Goal: Information Seeking & Learning: Learn about a topic

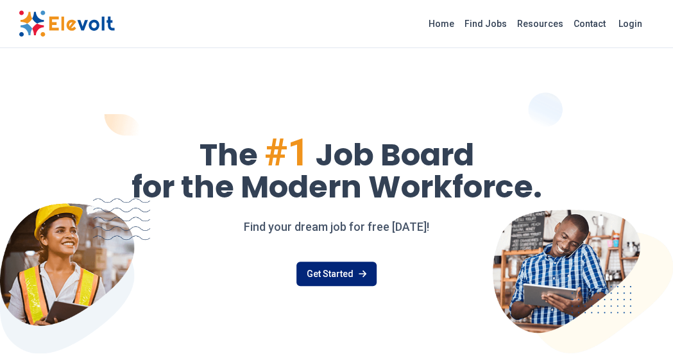
click at [355, 265] on link "Get Started" at bounding box center [336, 274] width 80 height 24
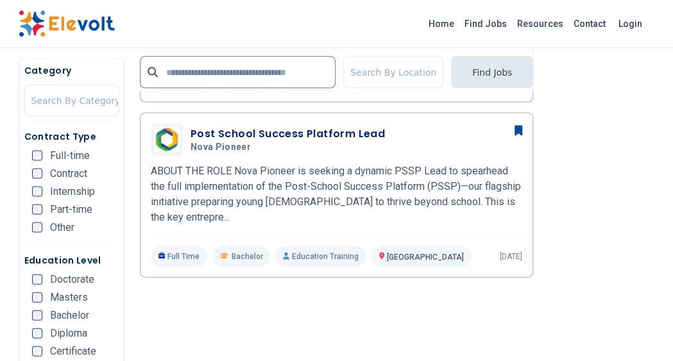
scroll to position [1000, 0]
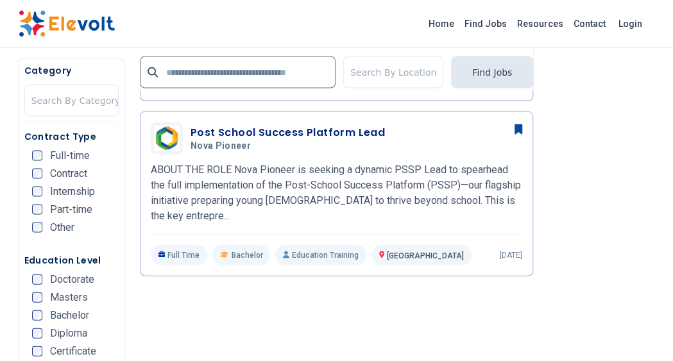
click at [374, 162] on p "ABOUT THE ROLE Nova Pioneer is seeking a dynamic PSSP Lead to spearhead the ful…" at bounding box center [336, 193] width 371 height 62
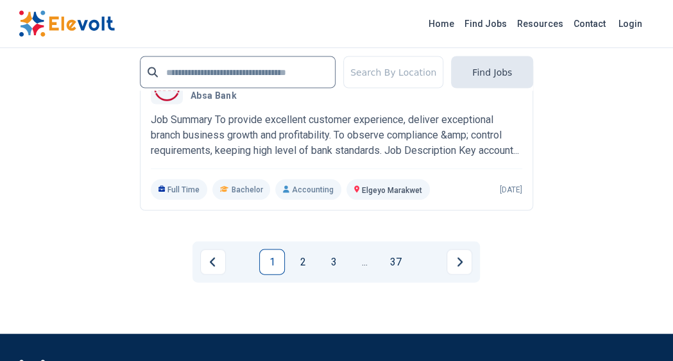
scroll to position [3019, 0]
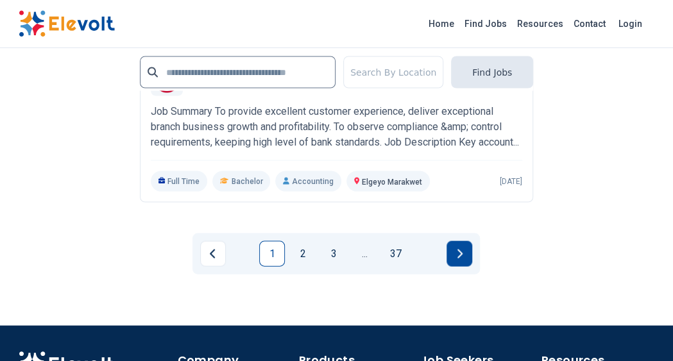
click at [460, 240] on button "Next page" at bounding box center [459, 253] width 26 height 26
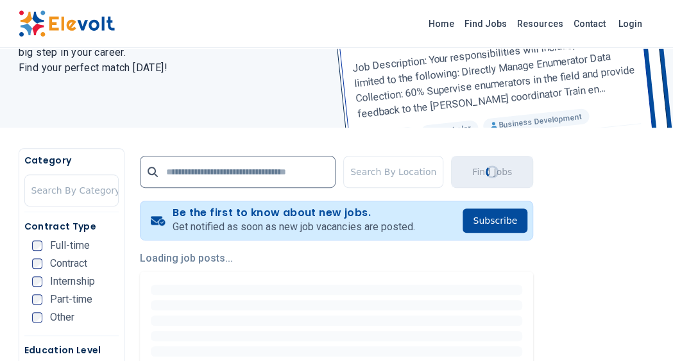
scroll to position [0, 0]
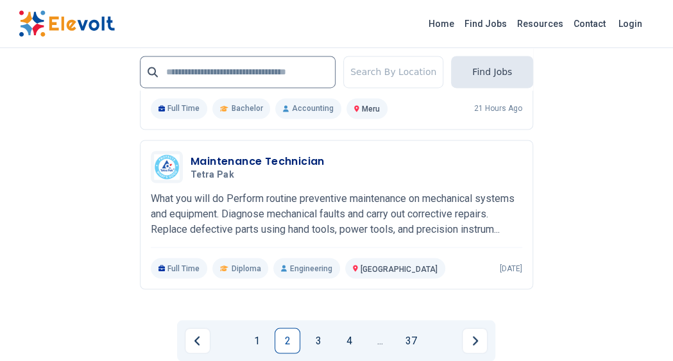
scroll to position [2906, 0]
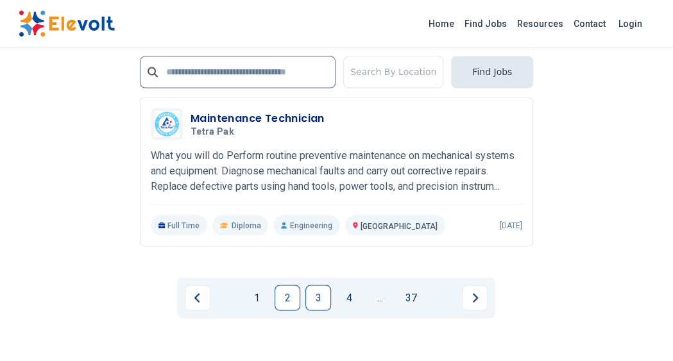
click at [317, 285] on link "3" at bounding box center [318, 298] width 26 height 26
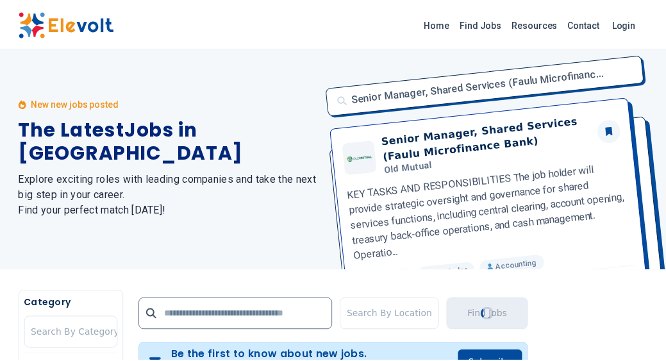
scroll to position [0, 0]
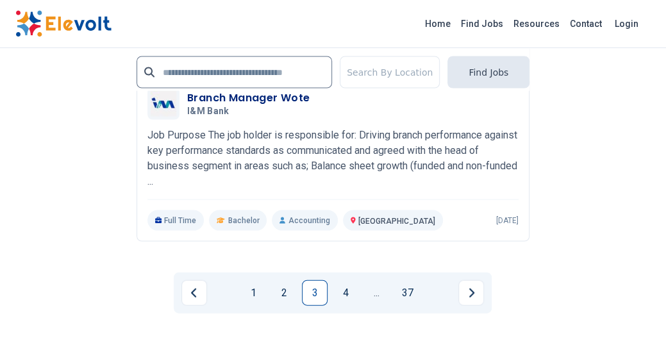
scroll to position [3003, 0]
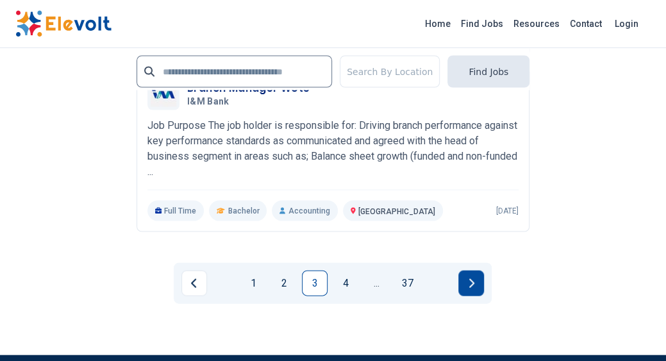
click at [469, 278] on icon "Next page" at bounding box center [471, 283] width 6 height 10
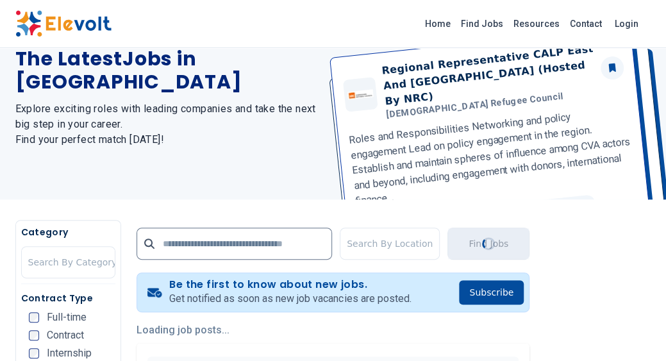
scroll to position [0, 0]
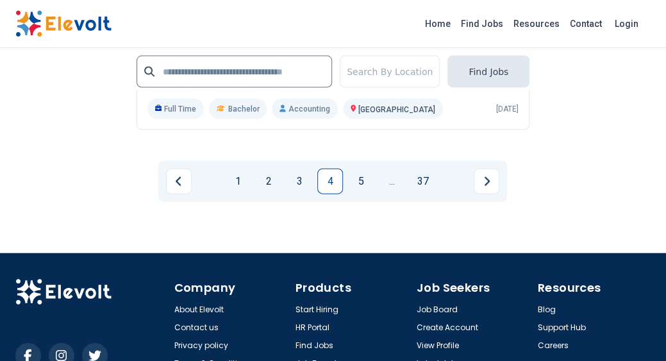
scroll to position [3088, 0]
